Goal: Transaction & Acquisition: Obtain resource

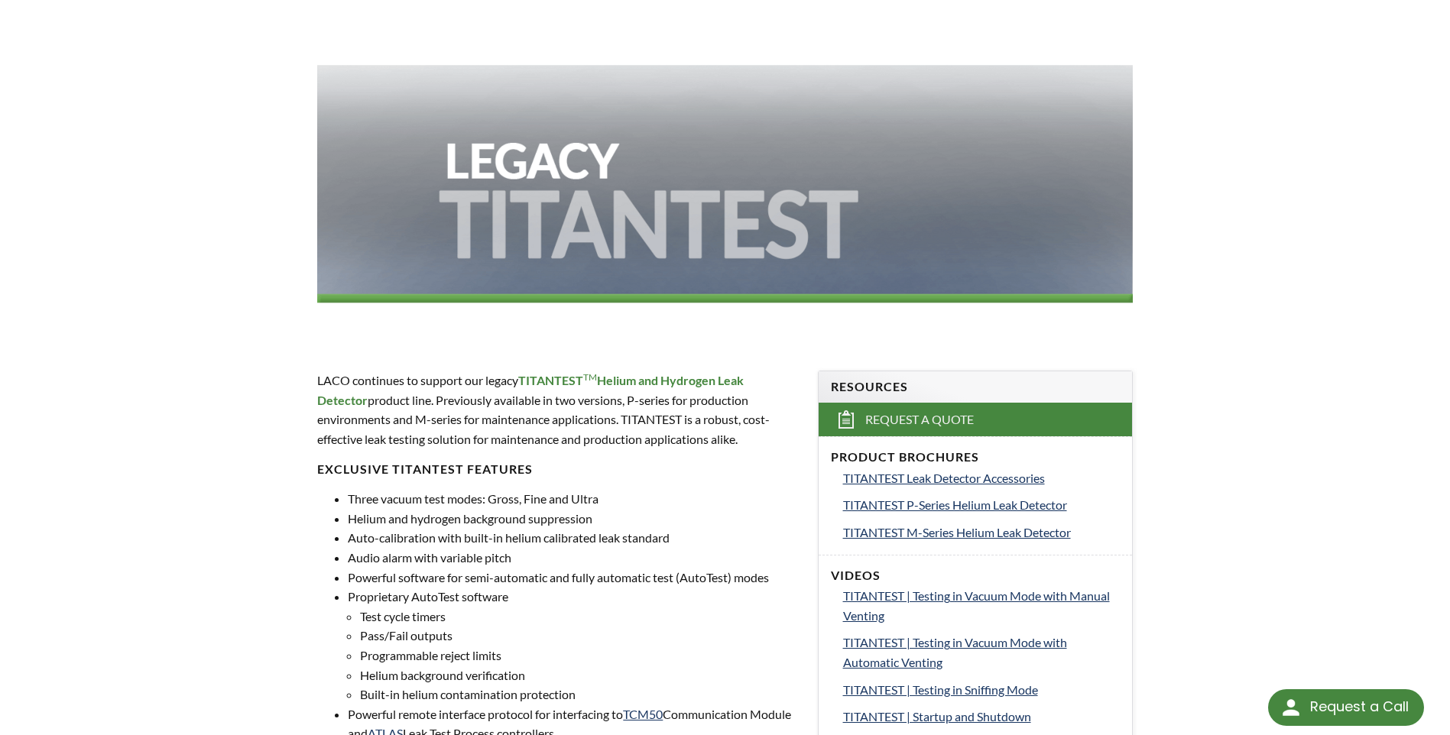
scroll to position [382, 0]
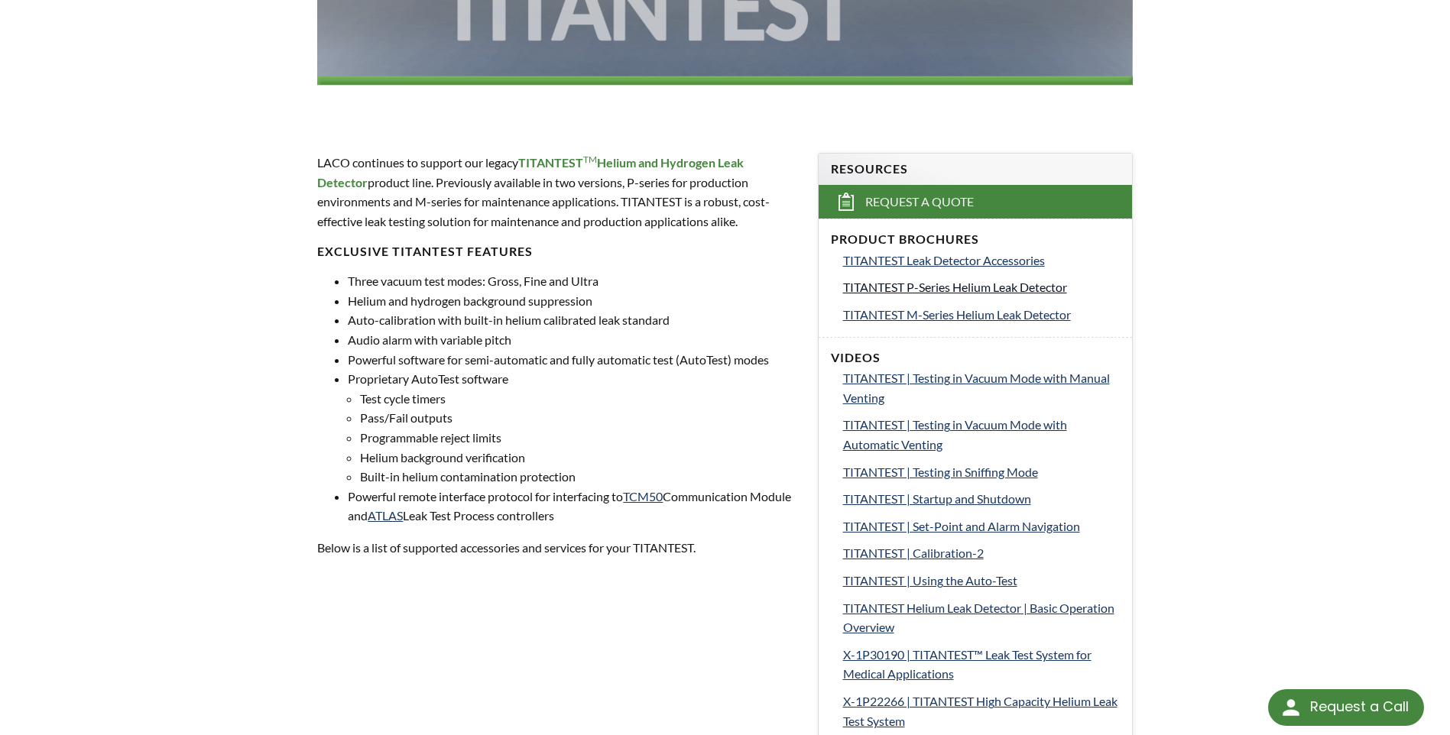
click at [951, 287] on span "TITANTEST P-Series Helium Leak Detector" at bounding box center [955, 287] width 224 height 15
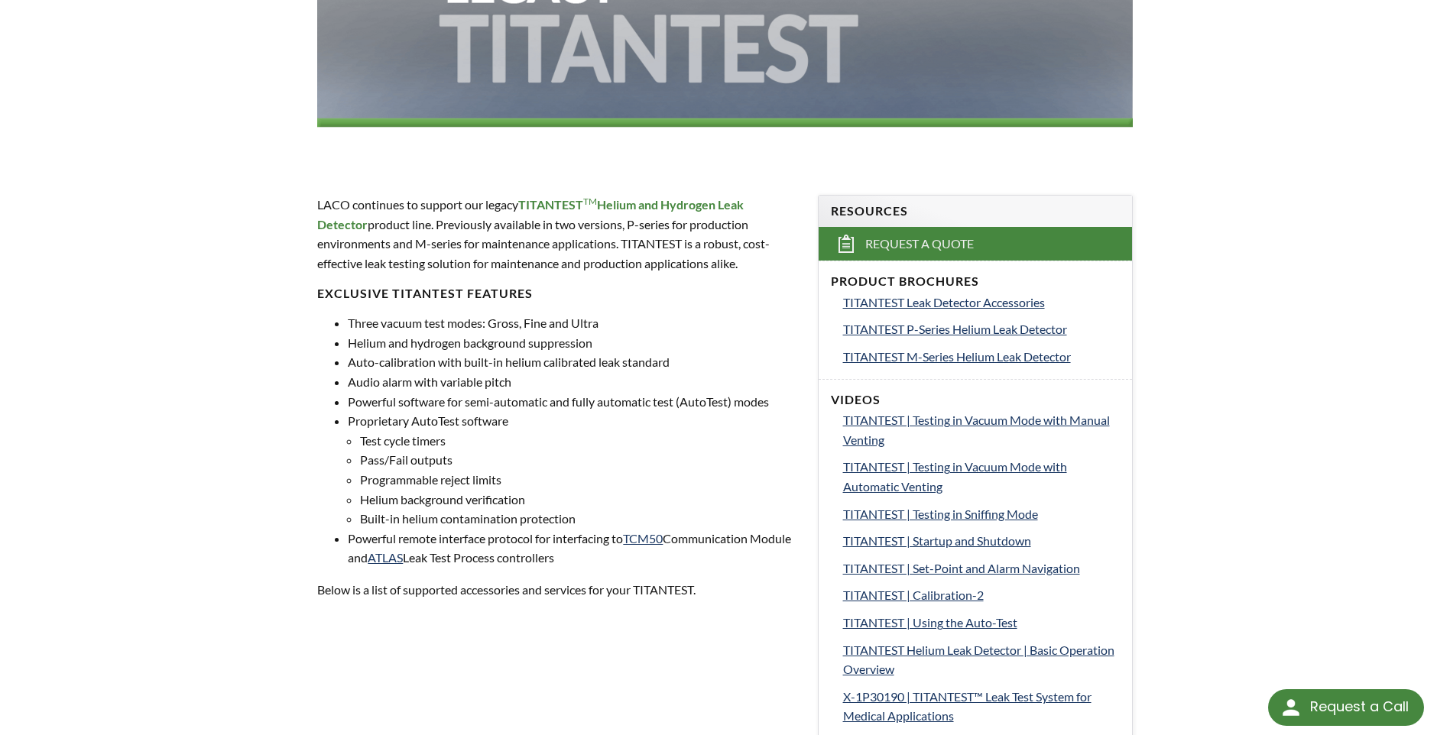
scroll to position [313, 0]
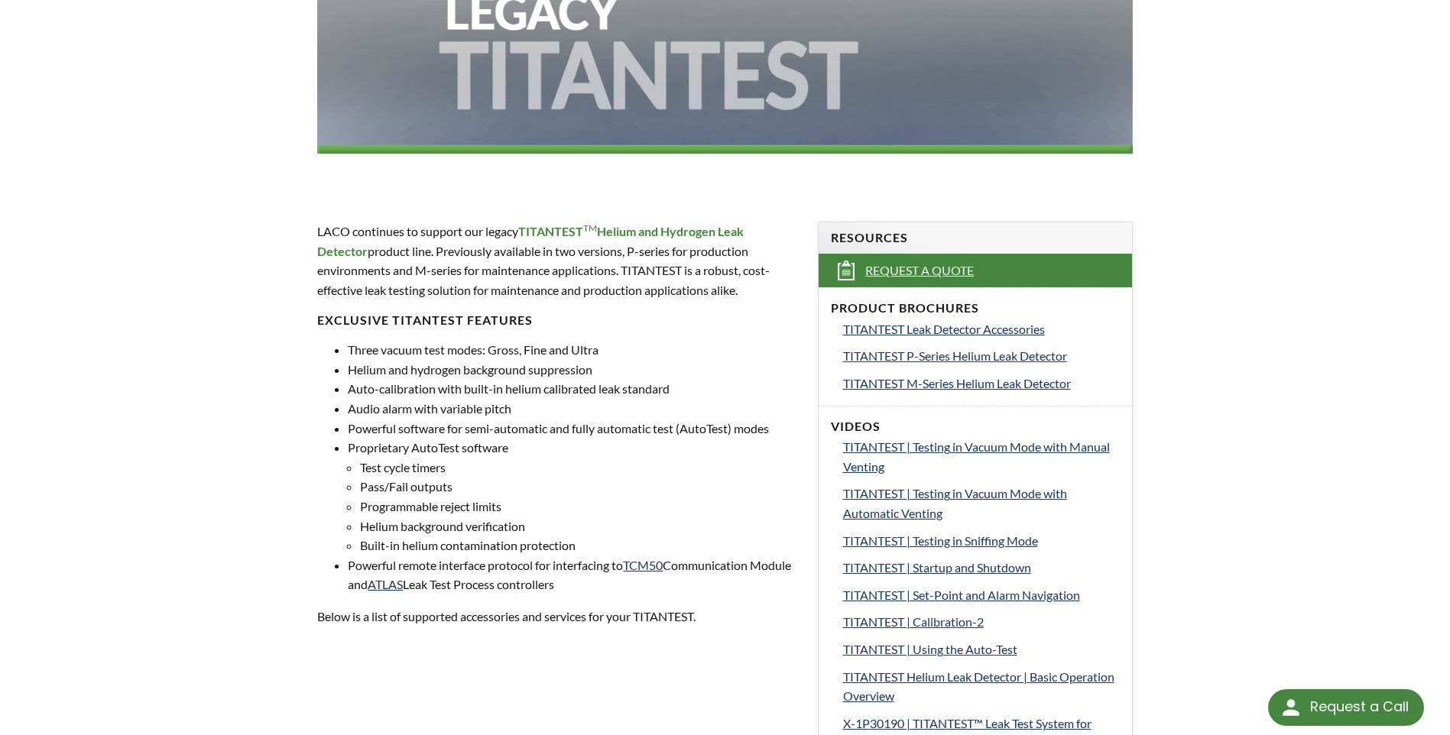
click at [916, 266] on span "Request a Quote" at bounding box center [919, 271] width 109 height 16
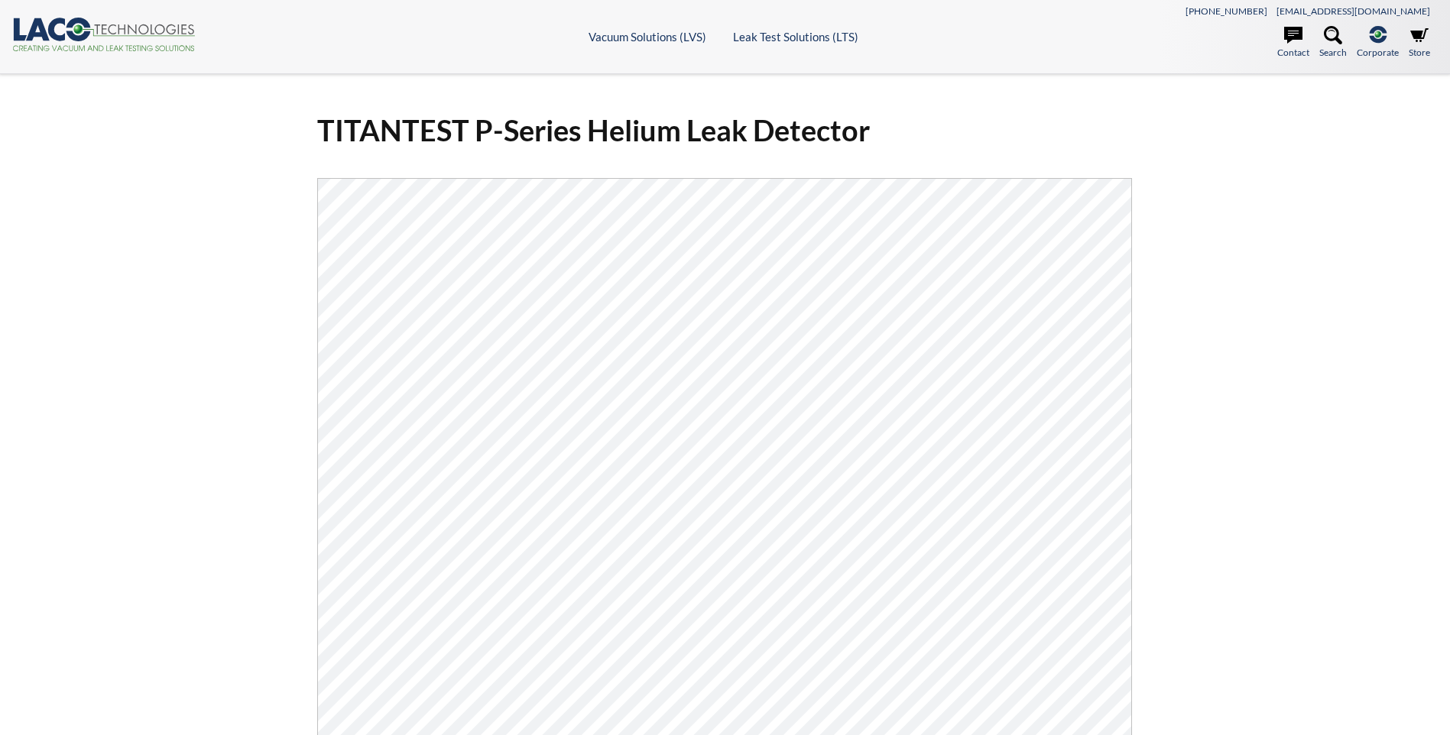
select select "Language Translate Widget"
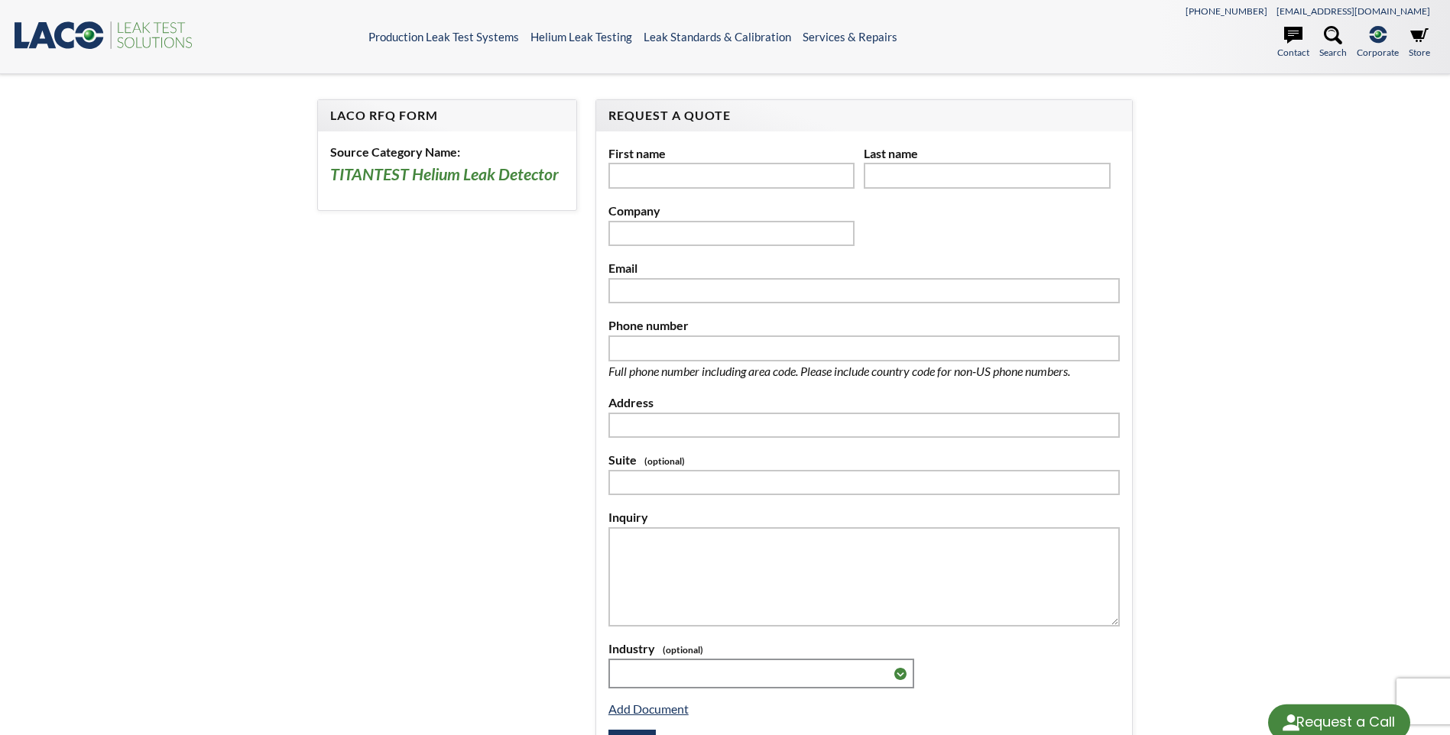
select select "Language Translate Widget"
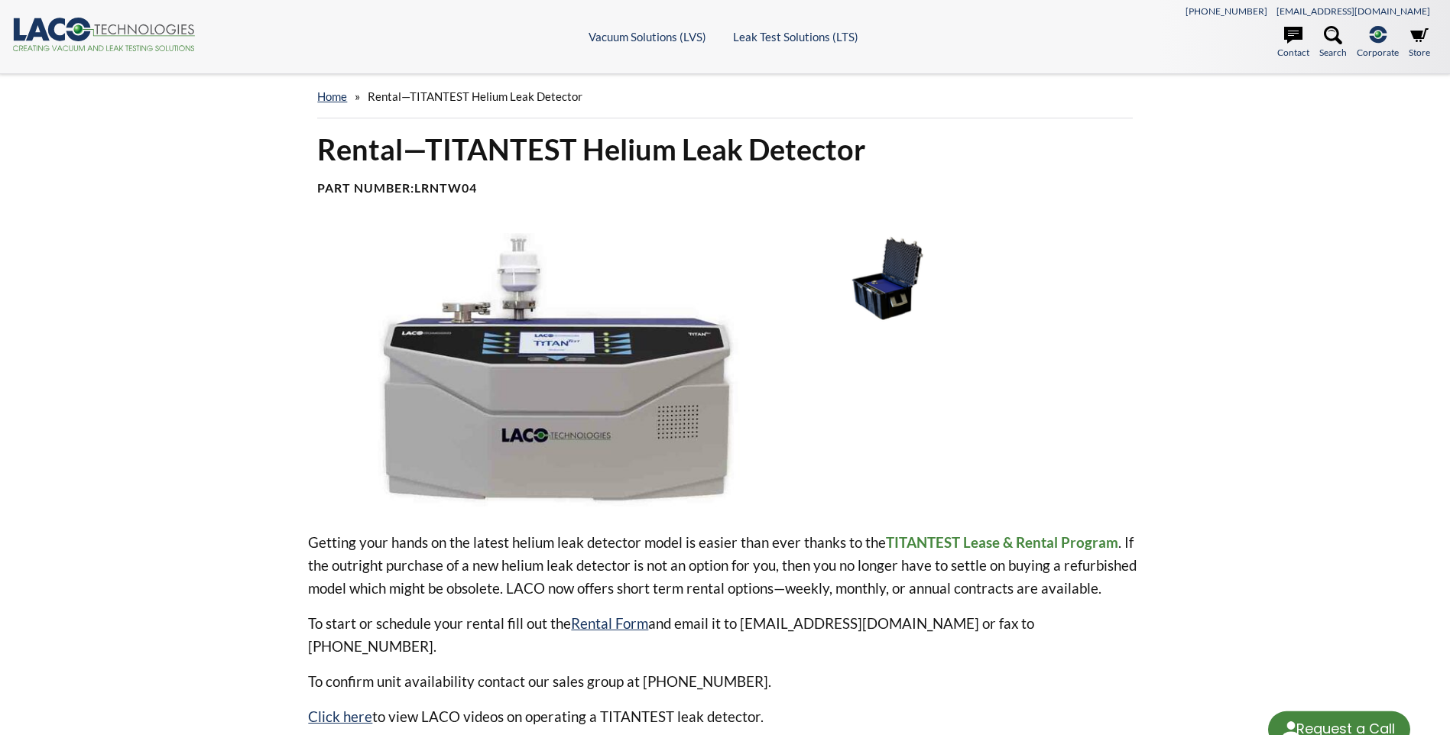
select select "Language Translate Widget"
